Goal: Navigation & Orientation: Find specific page/section

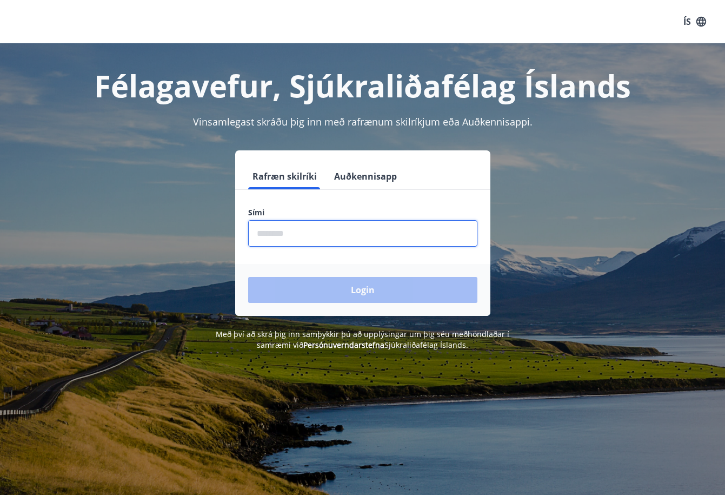
click at [270, 231] on input "phone" at bounding box center [362, 233] width 229 height 26
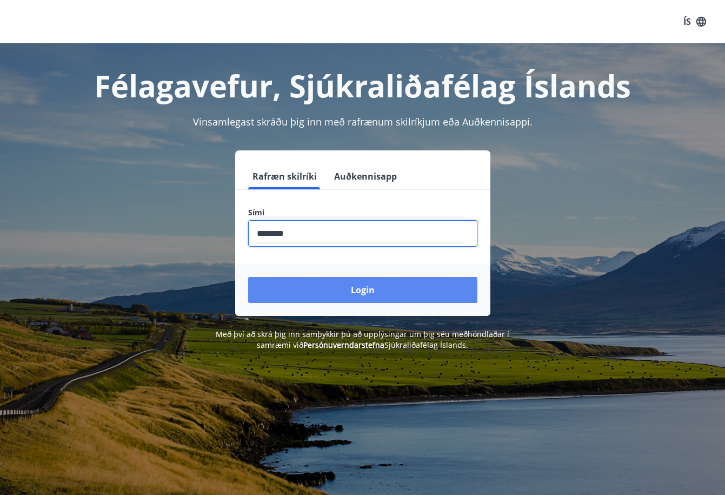
type input "********"
click at [443, 297] on button "Login" at bounding box center [362, 290] width 229 height 26
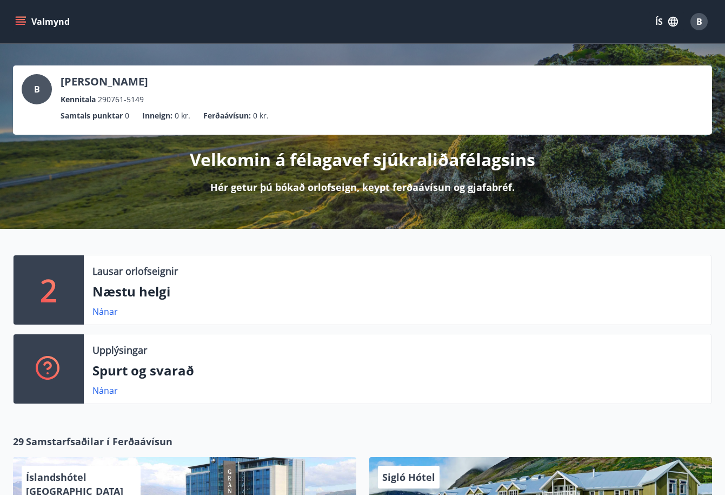
click at [11, 17] on div "Valmynd ÍS B" at bounding box center [362, 21] width 725 height 43
click at [29, 23] on button "Valmynd" at bounding box center [43, 21] width 61 height 19
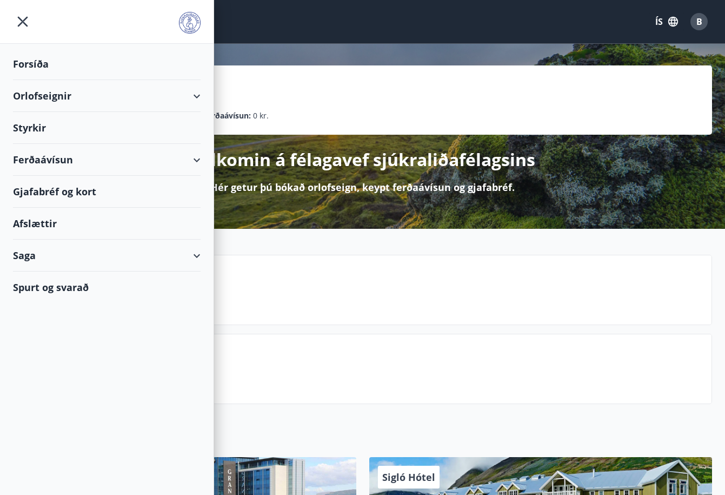
click at [45, 156] on div "Ferðaávísun" at bounding box center [107, 160] width 188 height 32
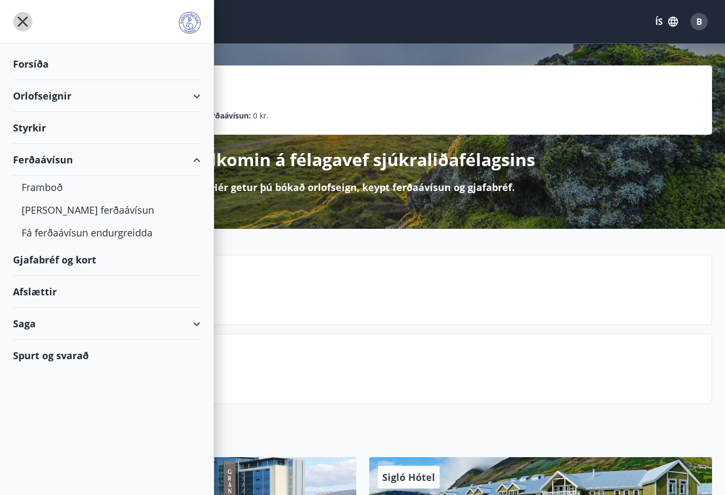
click at [16, 25] on icon "menu" at bounding box center [22, 21] width 19 height 19
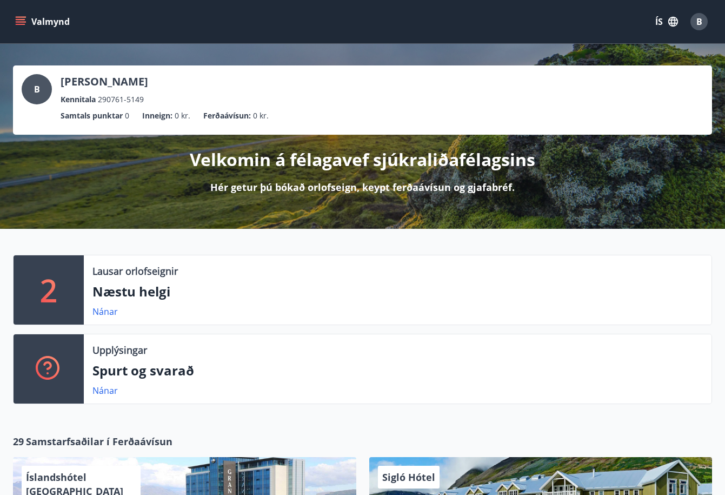
click at [33, 18] on button "Valmynd" at bounding box center [43, 21] width 61 height 19
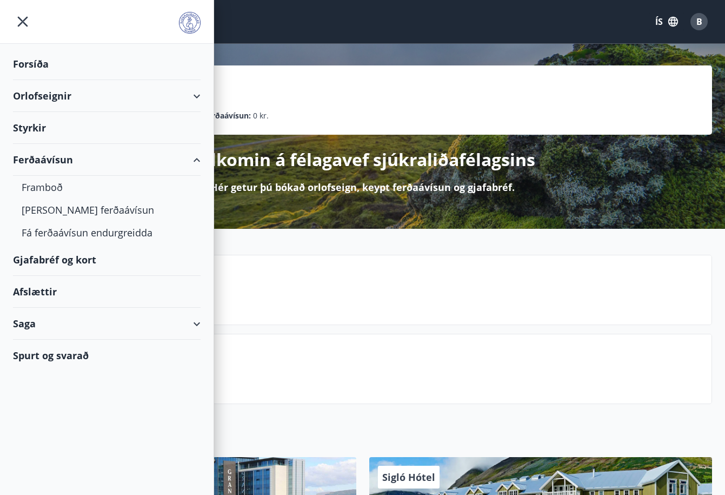
click at [65, 257] on div "Gjafabréf og kort" at bounding box center [107, 260] width 188 height 32
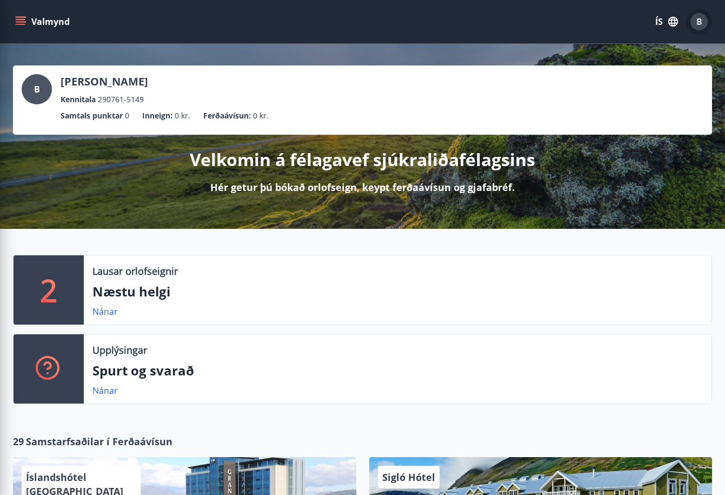
click at [696, 19] on span "B" at bounding box center [699, 22] width 6 height 12
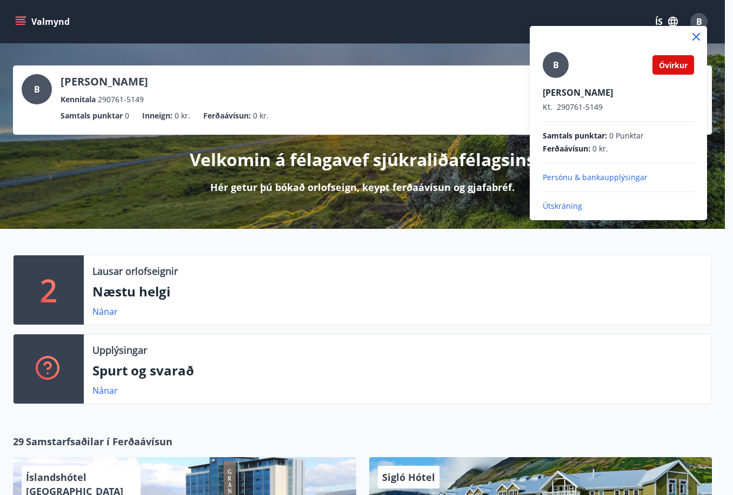
click at [561, 204] on p "Útskráning" at bounding box center [618, 206] width 151 height 11
